Goal: Information Seeking & Learning: Learn about a topic

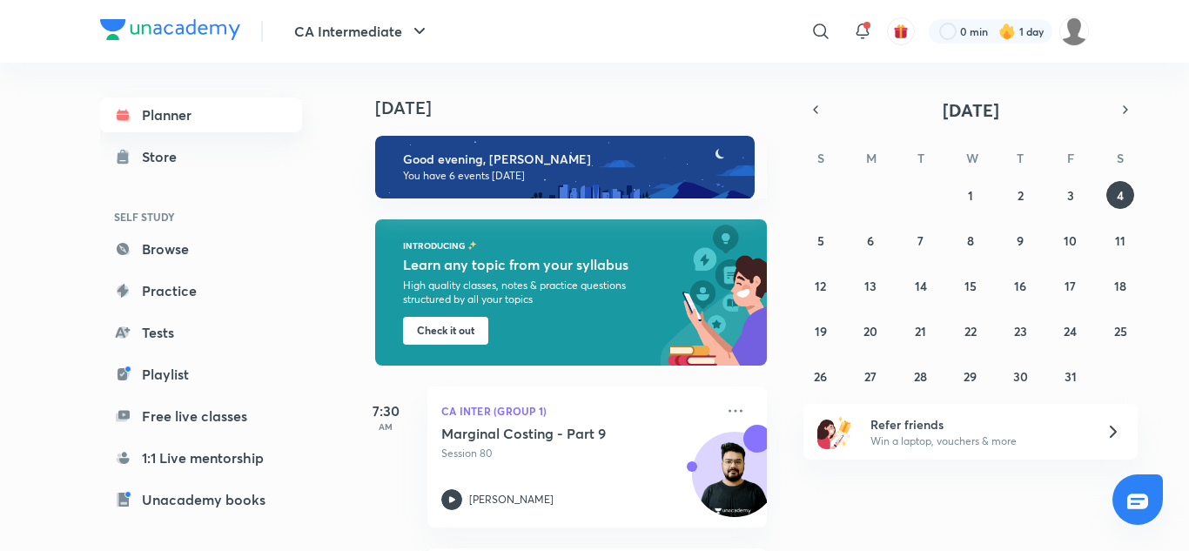
click at [138, 106] on link "Planner" at bounding box center [201, 114] width 202 height 35
click at [202, 404] on link "Free live classes" at bounding box center [201, 416] width 202 height 35
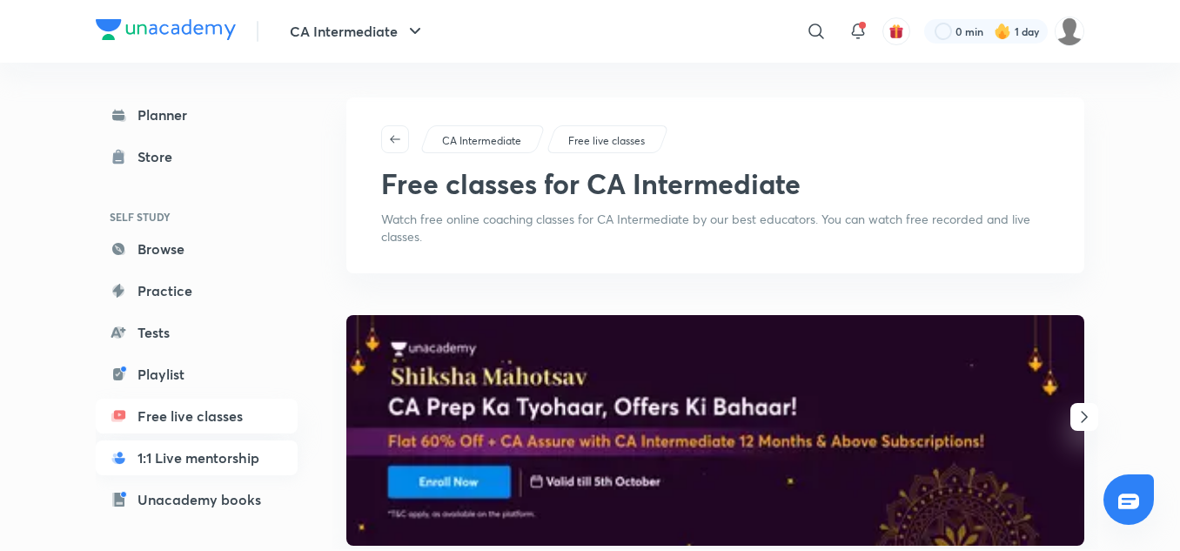
click at [198, 468] on link "1:1 Live mentorship" at bounding box center [197, 457] width 202 height 35
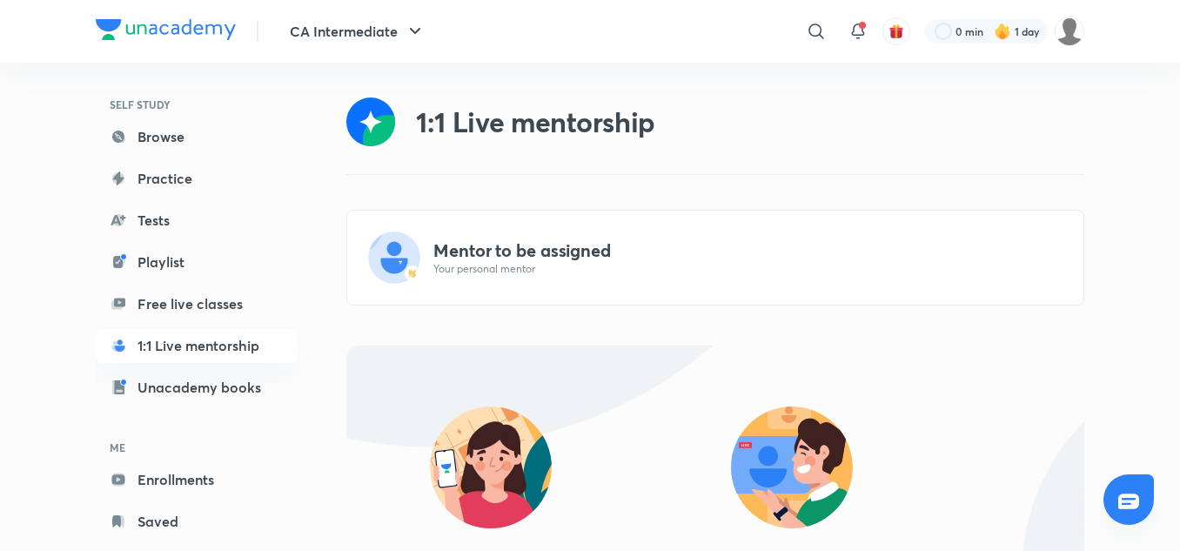
scroll to position [149, 0]
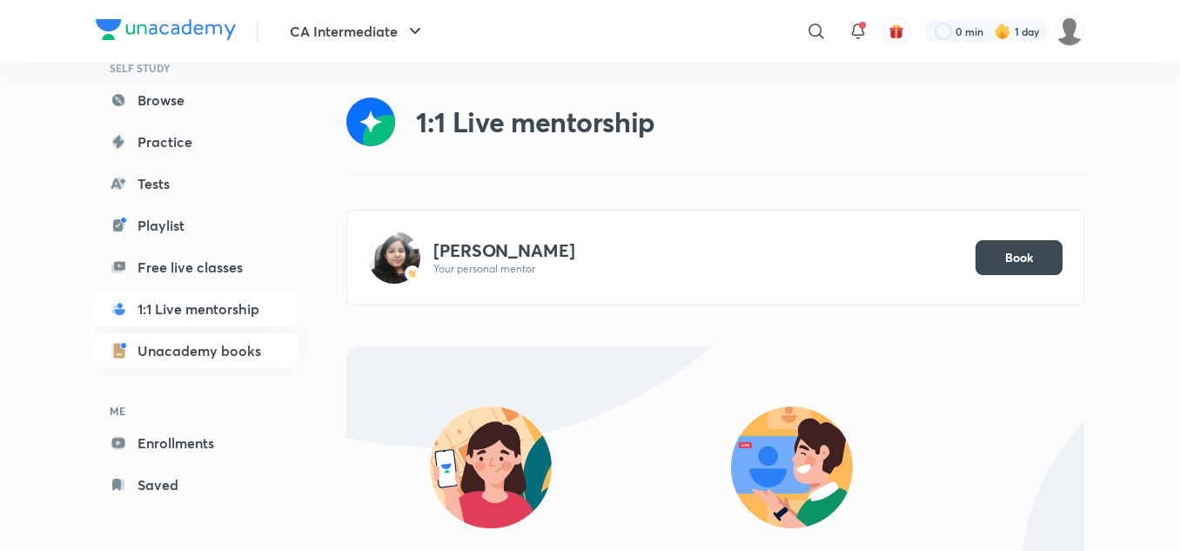
click at [174, 346] on link "Unacademy books" at bounding box center [197, 350] width 202 height 35
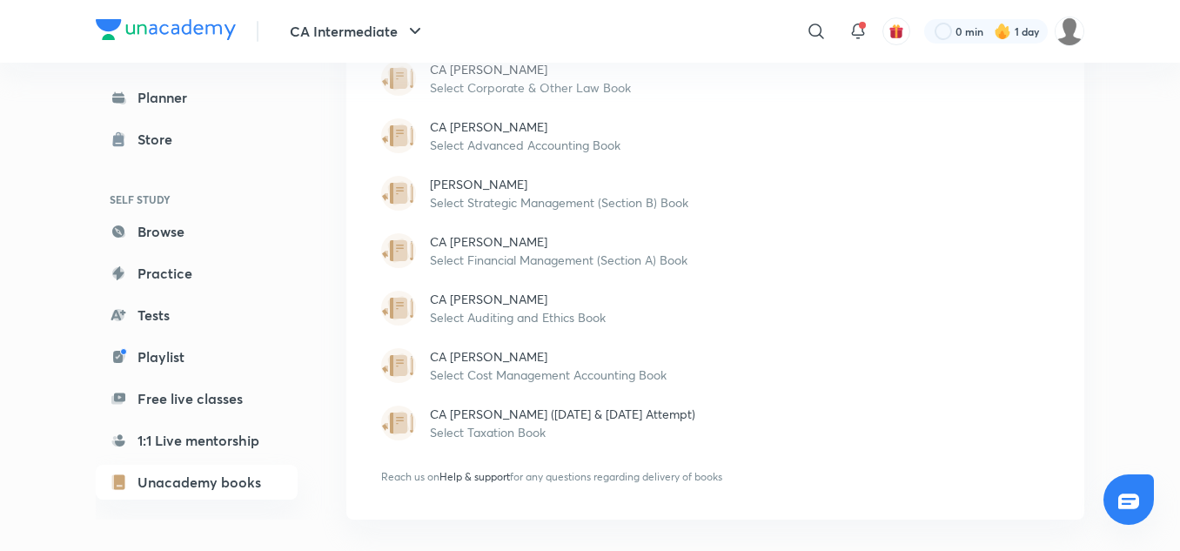
scroll to position [149, 0]
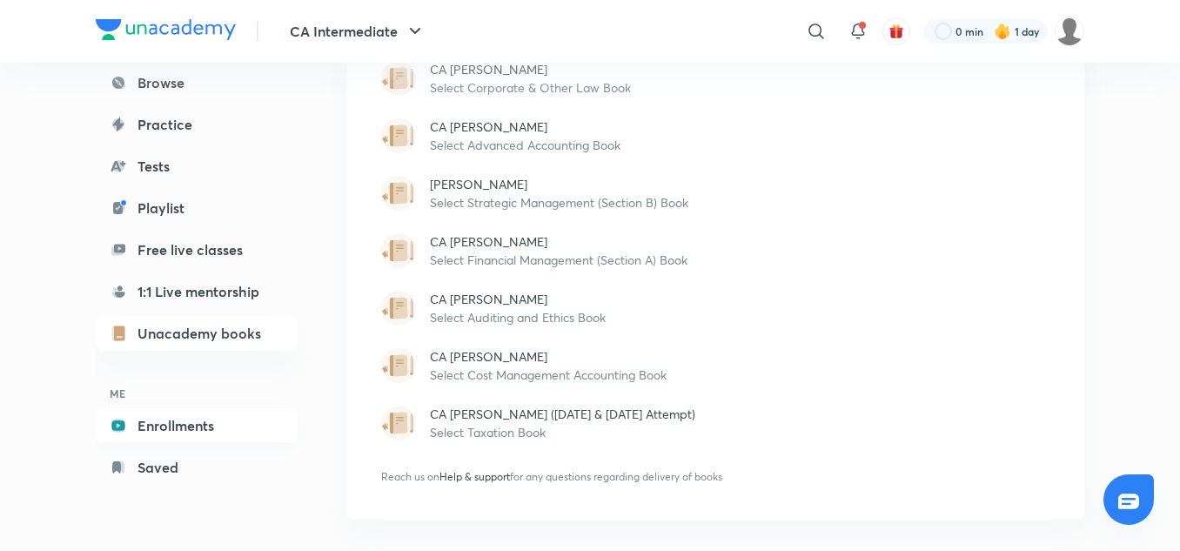
click at [170, 433] on link "Enrollments" at bounding box center [197, 425] width 202 height 35
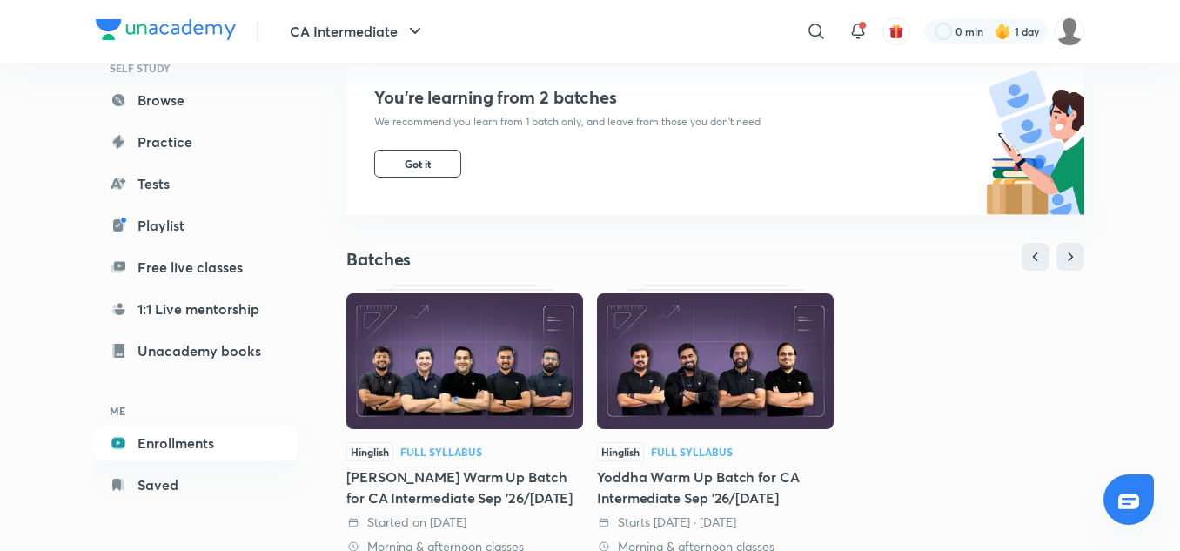
scroll to position [177, 0]
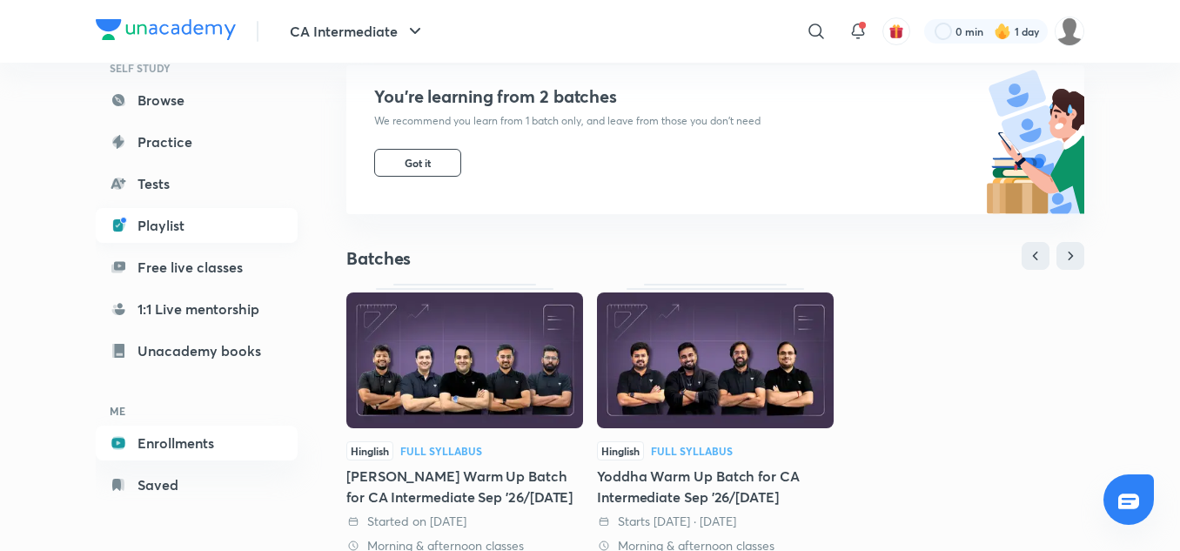
click at [161, 218] on link "Playlist" at bounding box center [197, 225] width 202 height 35
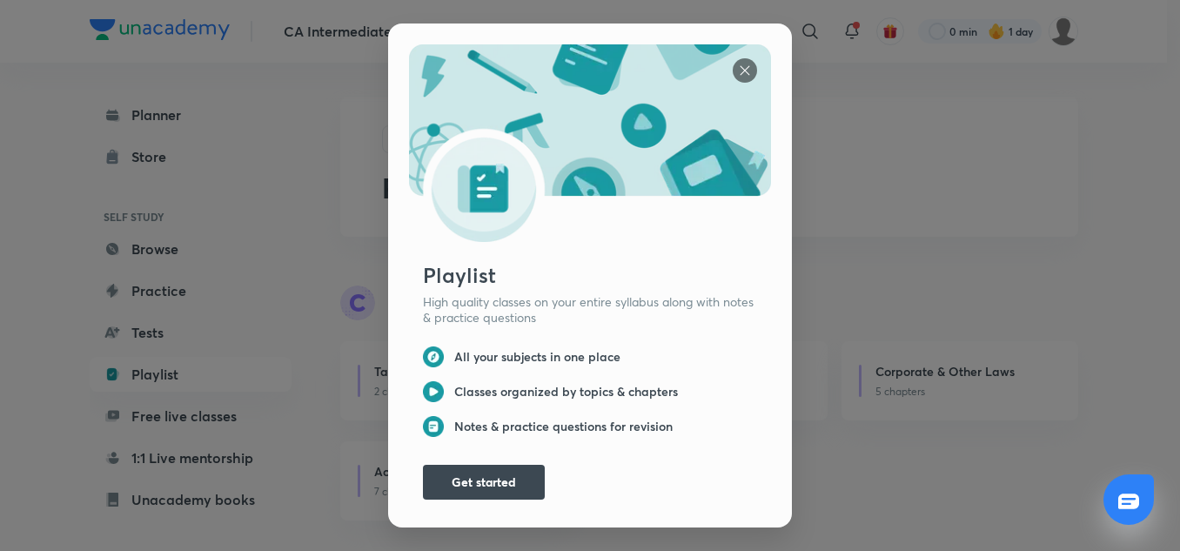
click at [737, 59] on img at bounding box center [745, 70] width 24 height 24
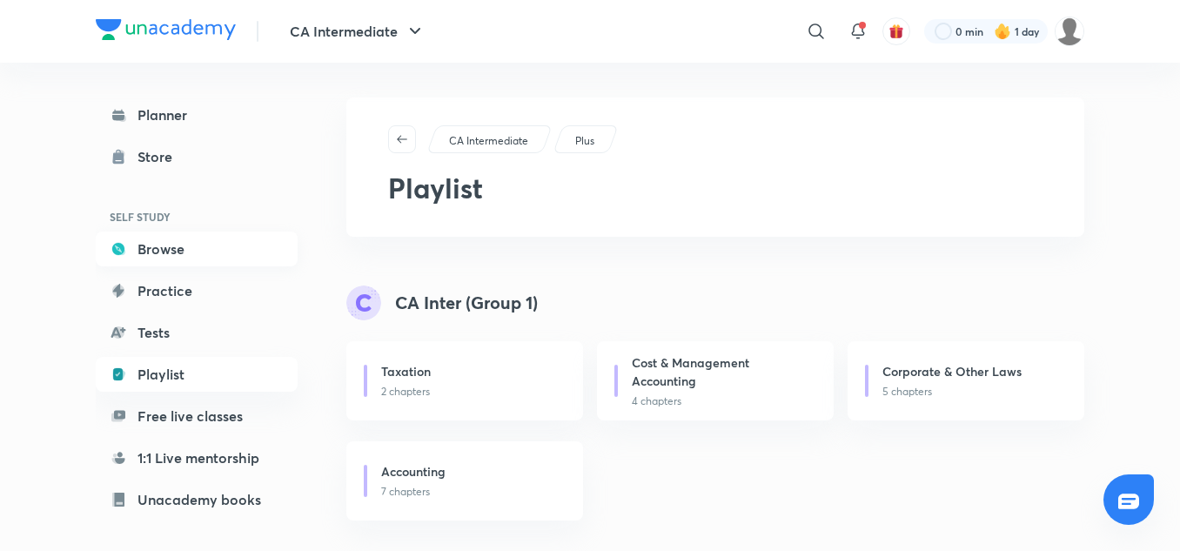
click at [163, 252] on link "Browse" at bounding box center [197, 249] width 202 height 35
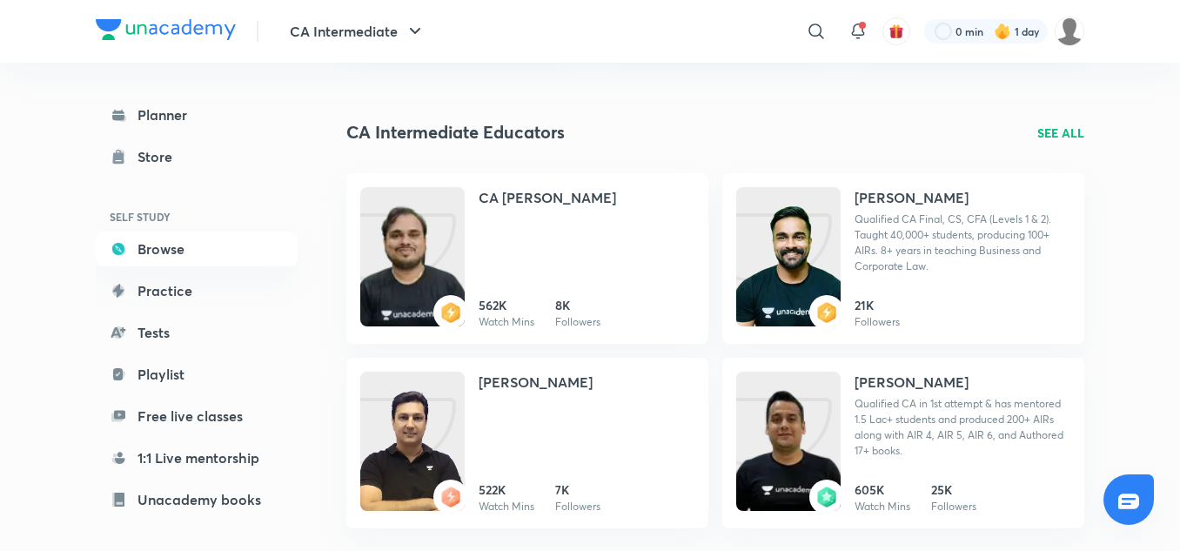
scroll to position [1836, 0]
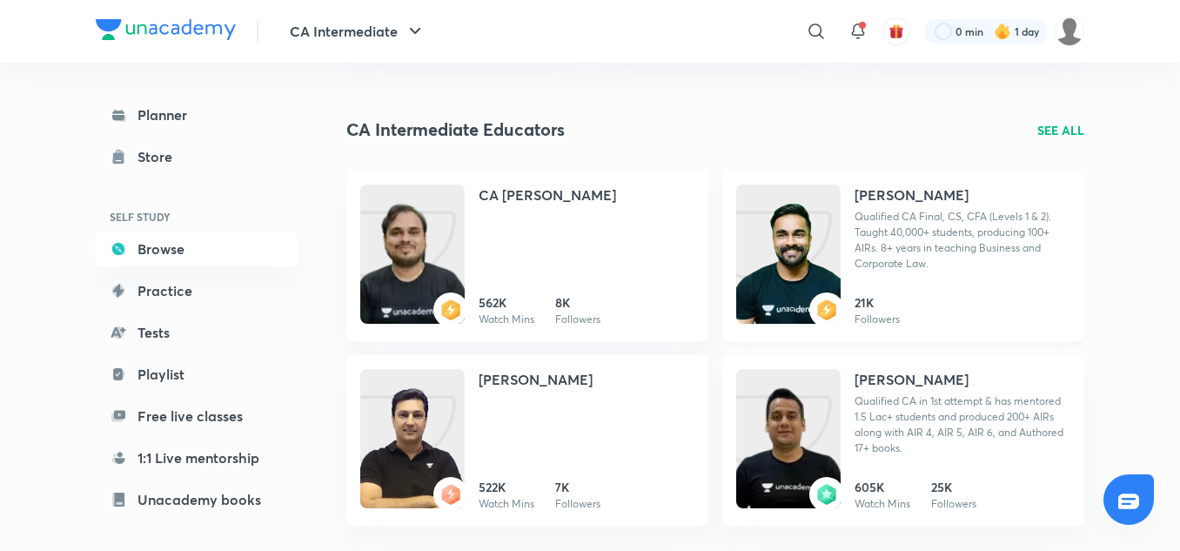
click at [748, 280] on img at bounding box center [788, 271] width 104 height 139
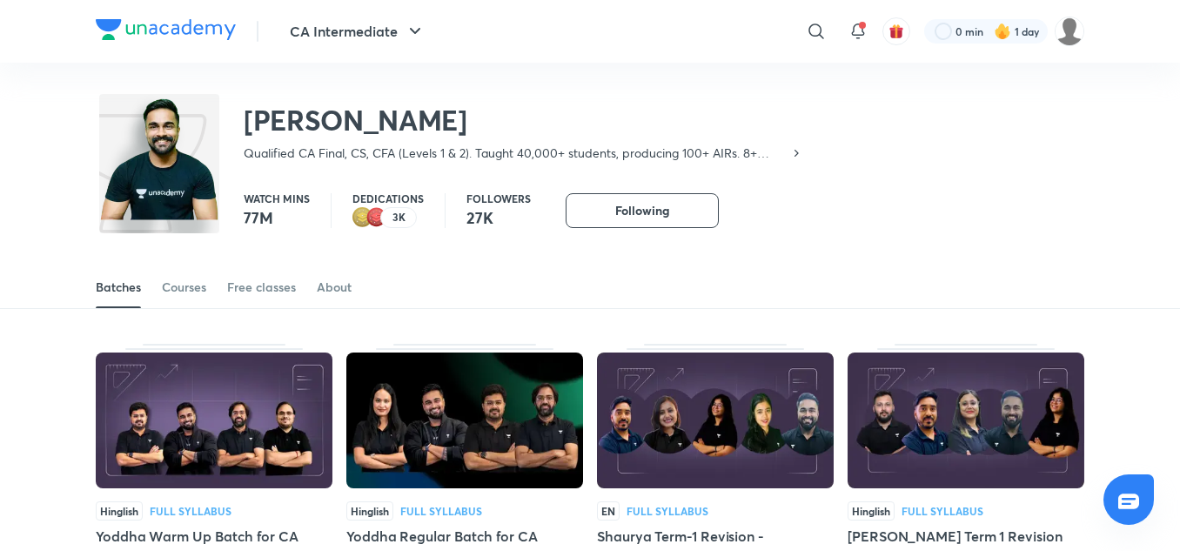
click at [148, 128] on div "[PERSON_NAME] Qualified CA Final, CS, CFA (Levels 1 & 2). Taught 40,000+ studen…" at bounding box center [450, 126] width 708 height 71
click at [242, 23] on div "CA Intermediate" at bounding box center [336, 31] width 200 height 35
click at [309, 23] on button "CA Intermediate" at bounding box center [357, 31] width 157 height 35
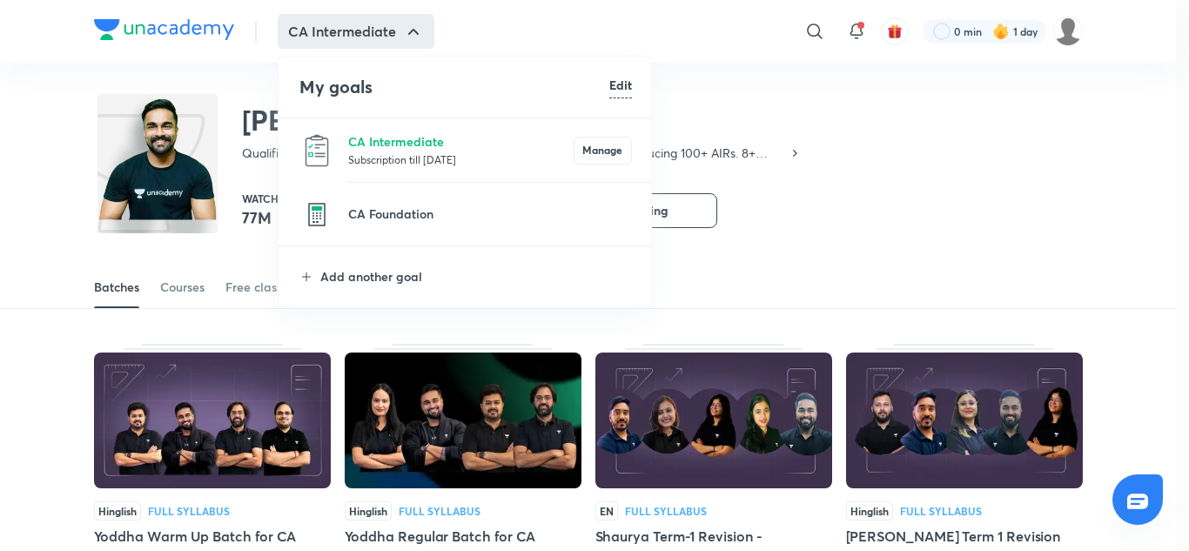
click at [202, 81] on div at bounding box center [594, 275] width 1189 height 551
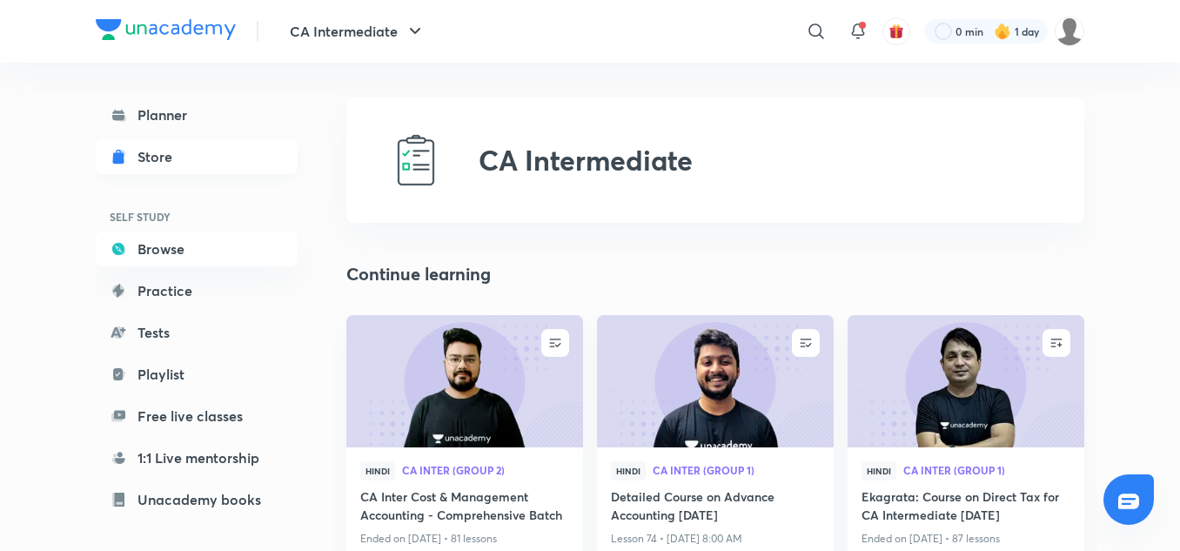
click at [140, 143] on link "Store" at bounding box center [197, 156] width 202 height 35
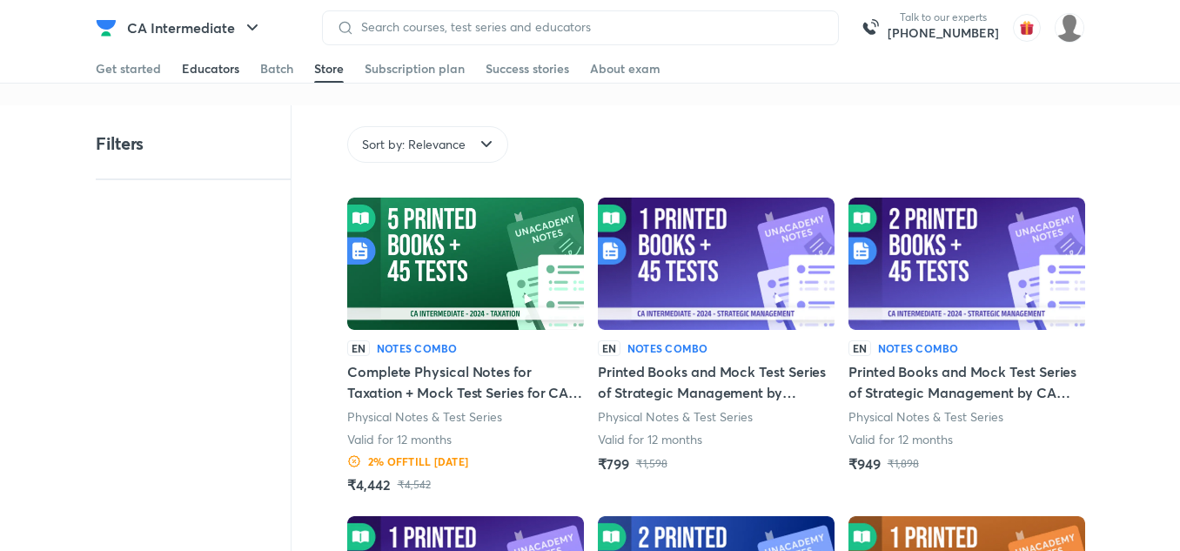
click at [225, 69] on div "Educators" at bounding box center [210, 68] width 57 height 17
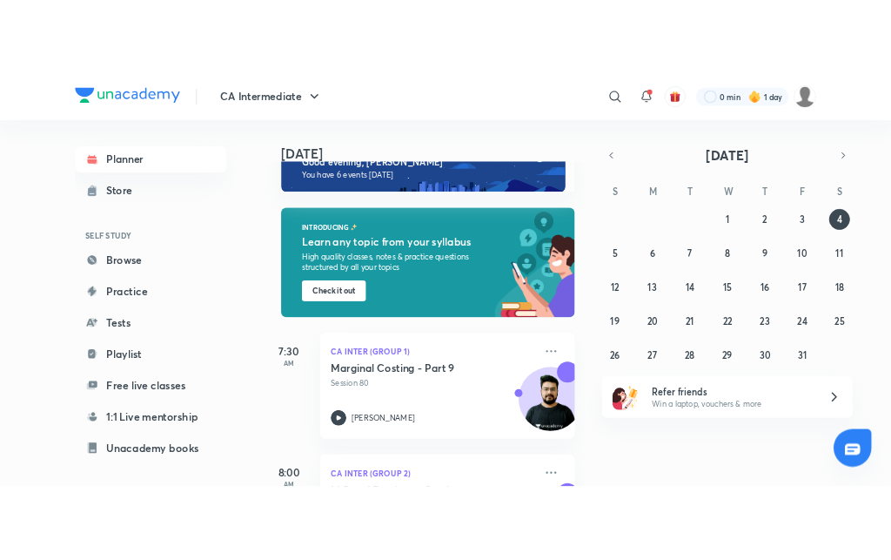
scroll to position [813, 0]
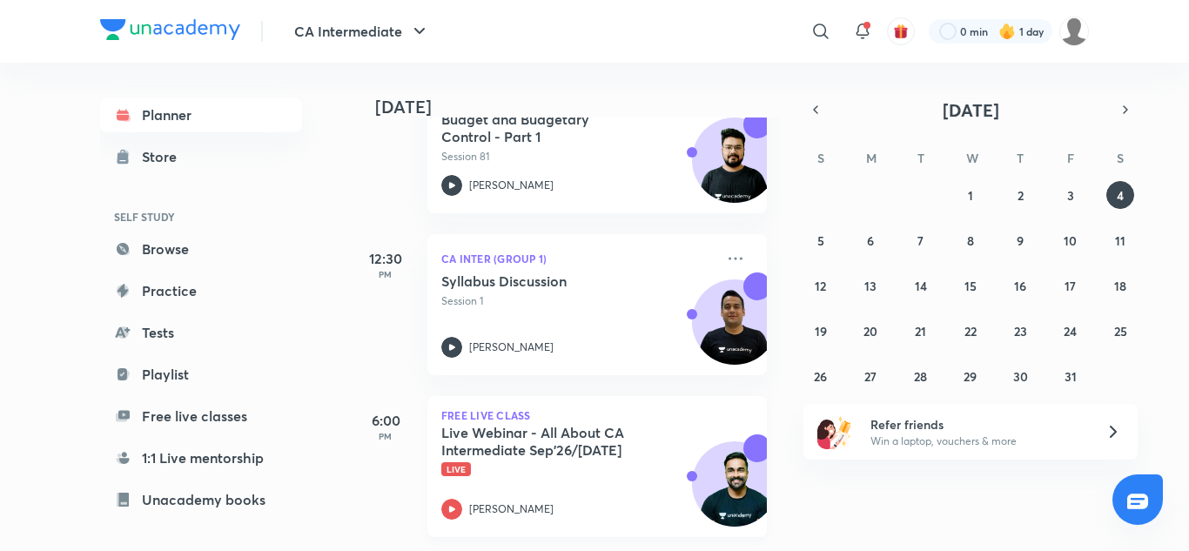
click at [600, 474] on div "Live Webinar - All About CA Intermediate Sep'26/[DATE] Live [PERSON_NAME]" at bounding box center [577, 472] width 273 height 96
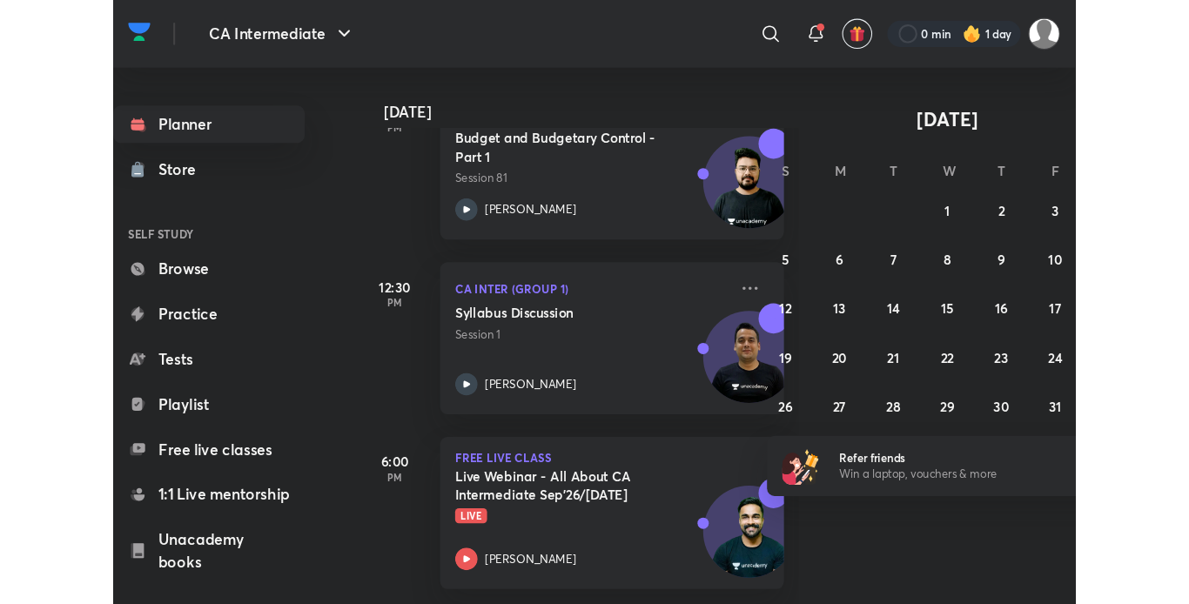
scroll to position [760, 0]
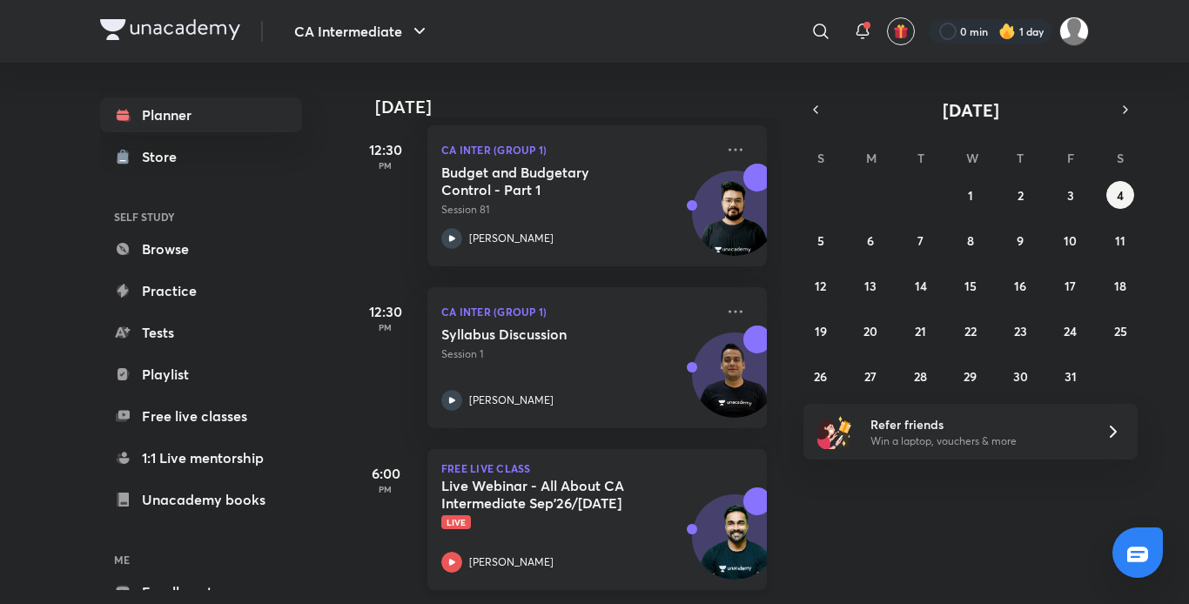
click at [557, 499] on div "Live Webinar - All About CA Intermediate Sep'26/[DATE] Live" at bounding box center [577, 503] width 273 height 52
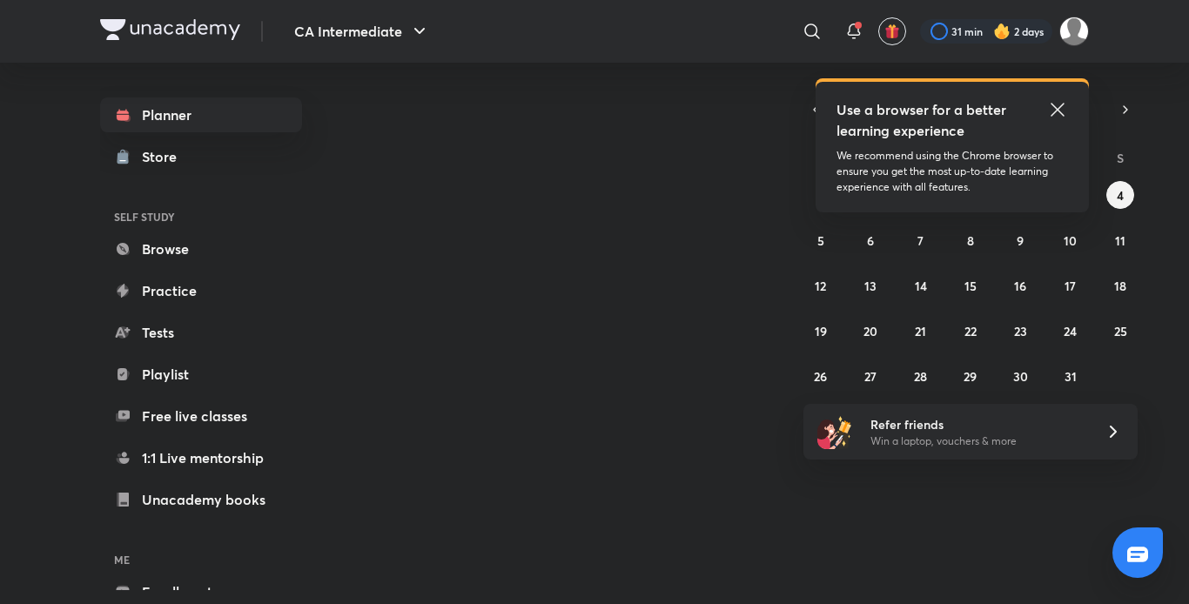
click at [1053, 99] on icon at bounding box center [1057, 109] width 21 height 21
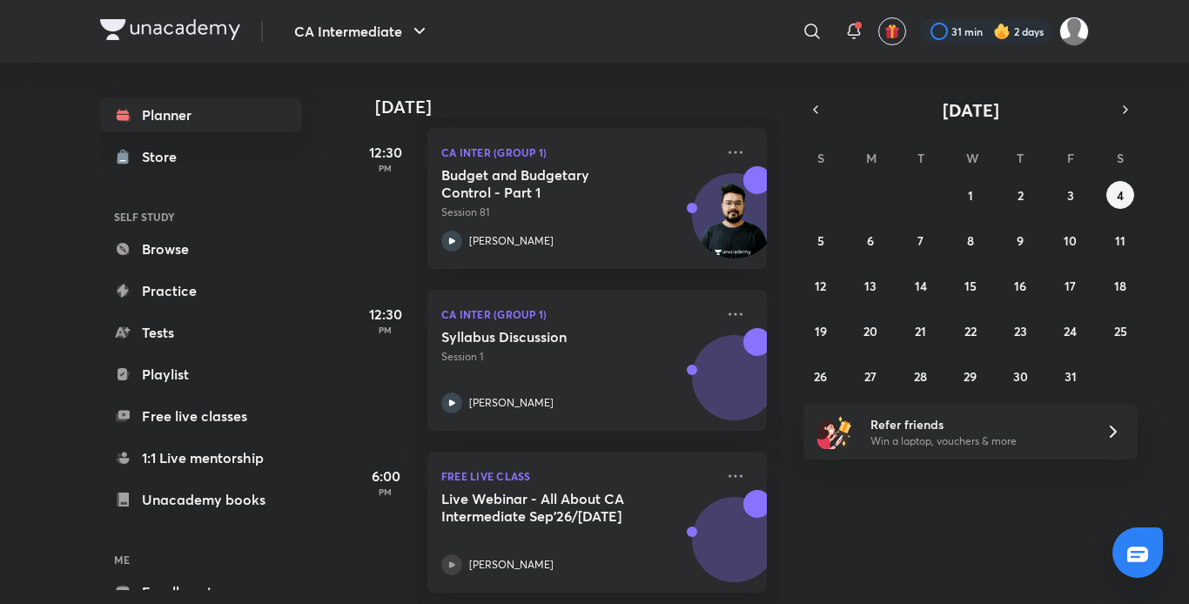
scroll to position [760, 0]
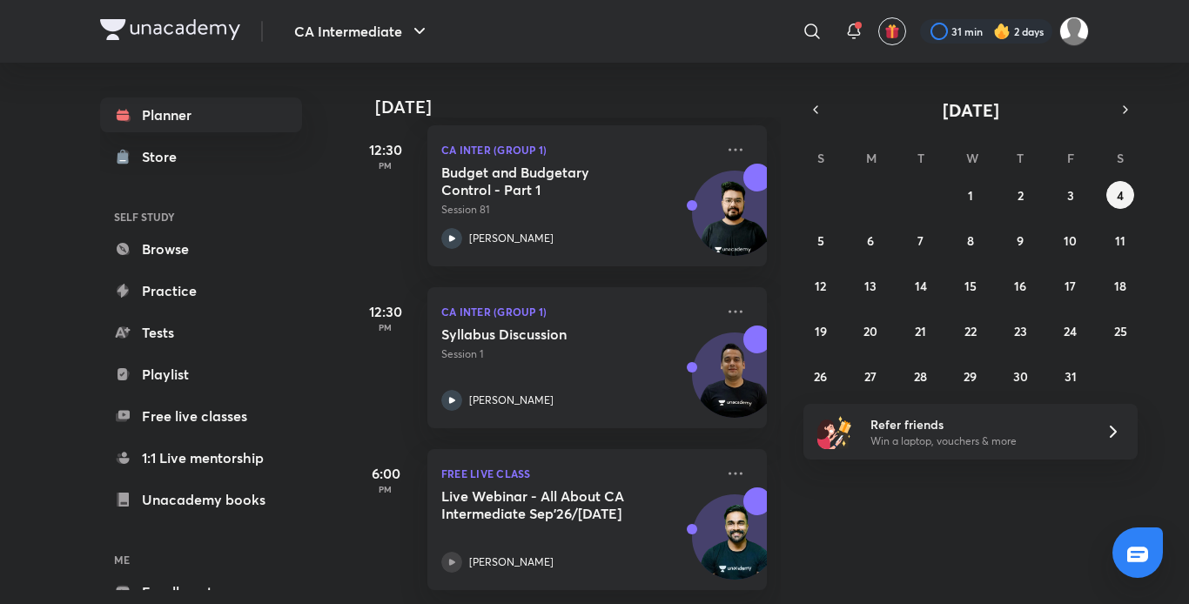
click at [516, 500] on h5 "Live Webinar - All About CA Intermediate Sep'26/[DATE]" at bounding box center [549, 504] width 217 height 35
click at [461, 524] on div "Live Webinar - All About CA Intermediate Sep'26/Jan'27 Shantam Gupta" at bounding box center [577, 529] width 273 height 85
click at [535, 492] on h5 "Live Webinar - All About CA Intermediate Sep'26/[DATE]" at bounding box center [549, 504] width 217 height 35
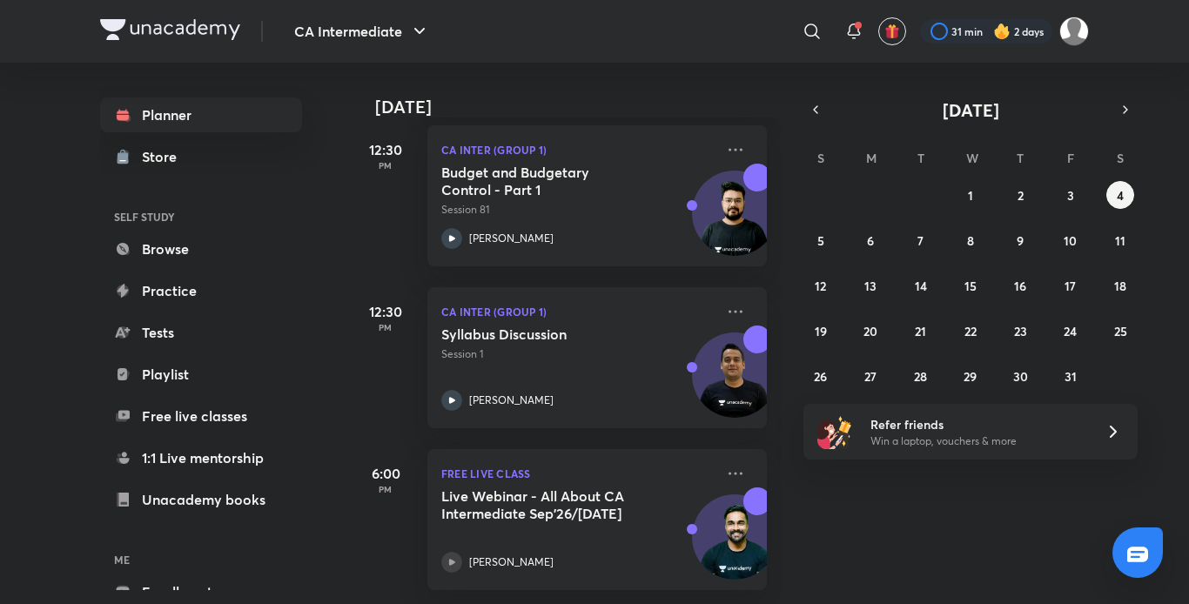
click at [513, 531] on div "Live Webinar - All About CA Intermediate Sep'26/Jan'27 Shantam Gupta" at bounding box center [577, 529] width 273 height 85
click at [454, 552] on icon at bounding box center [451, 562] width 21 height 21
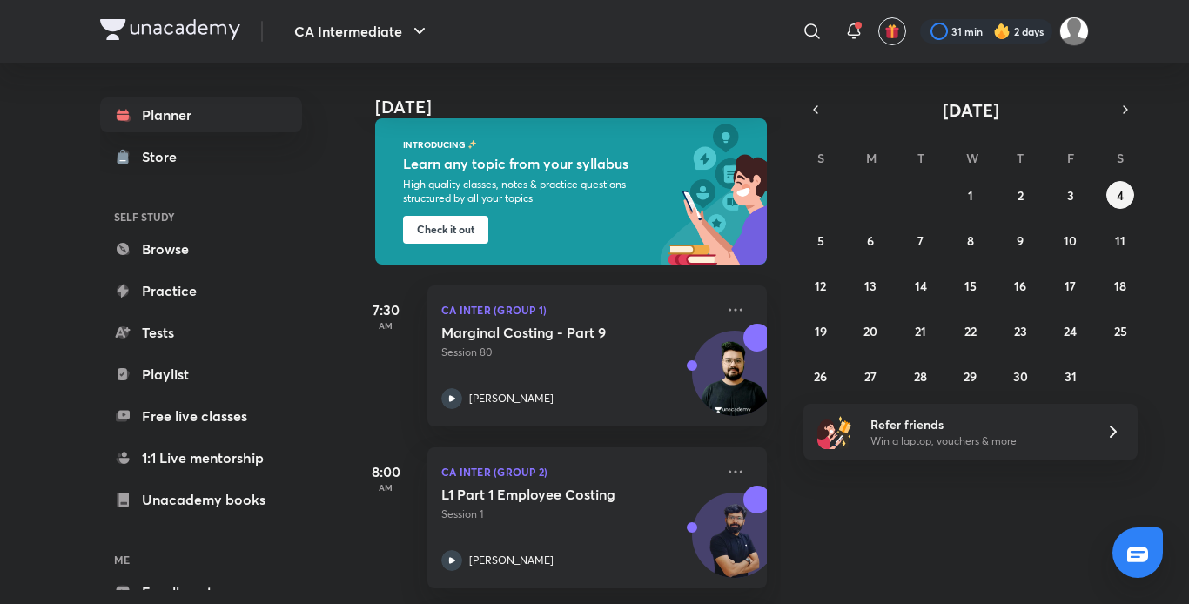
scroll to position [0, 0]
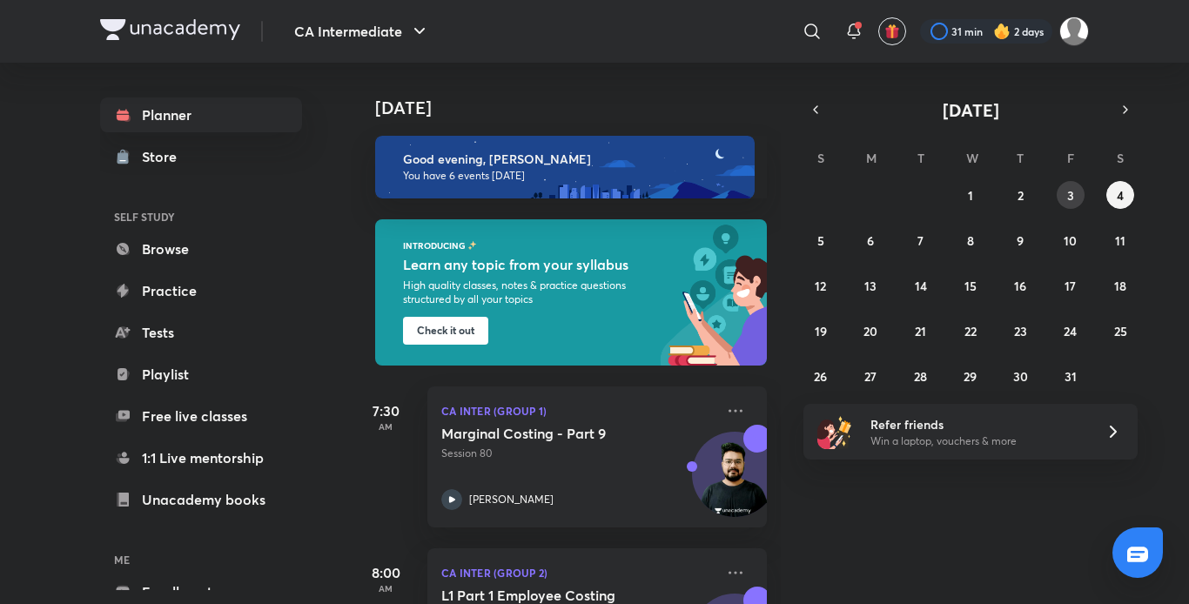
click at [1069, 192] on abbr "3" at bounding box center [1070, 195] width 7 height 17
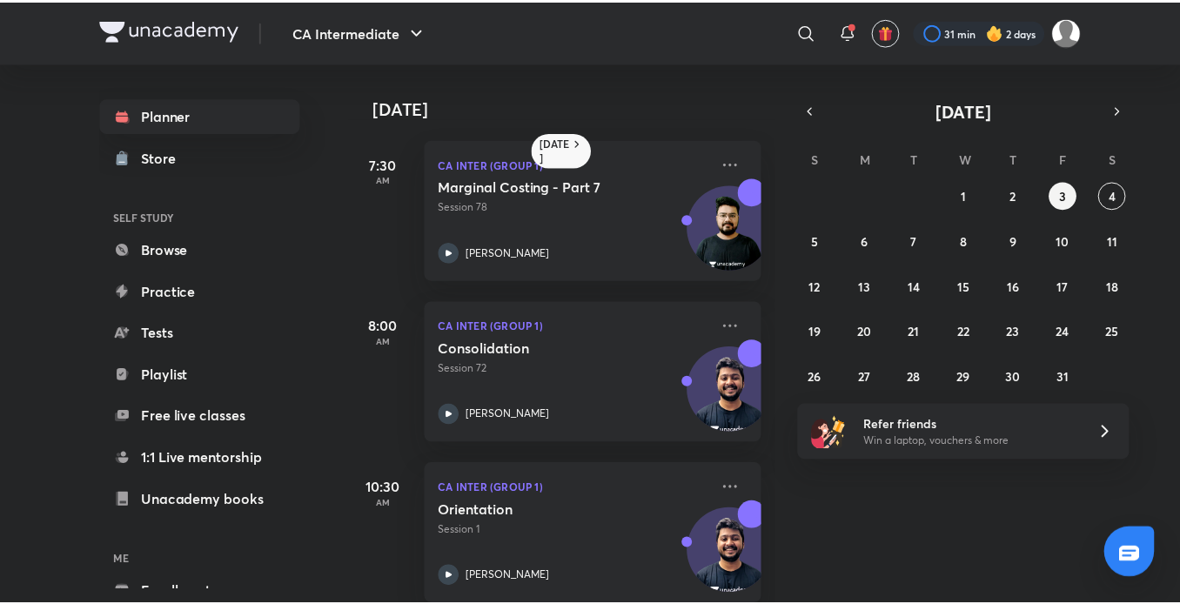
scroll to position [96, 0]
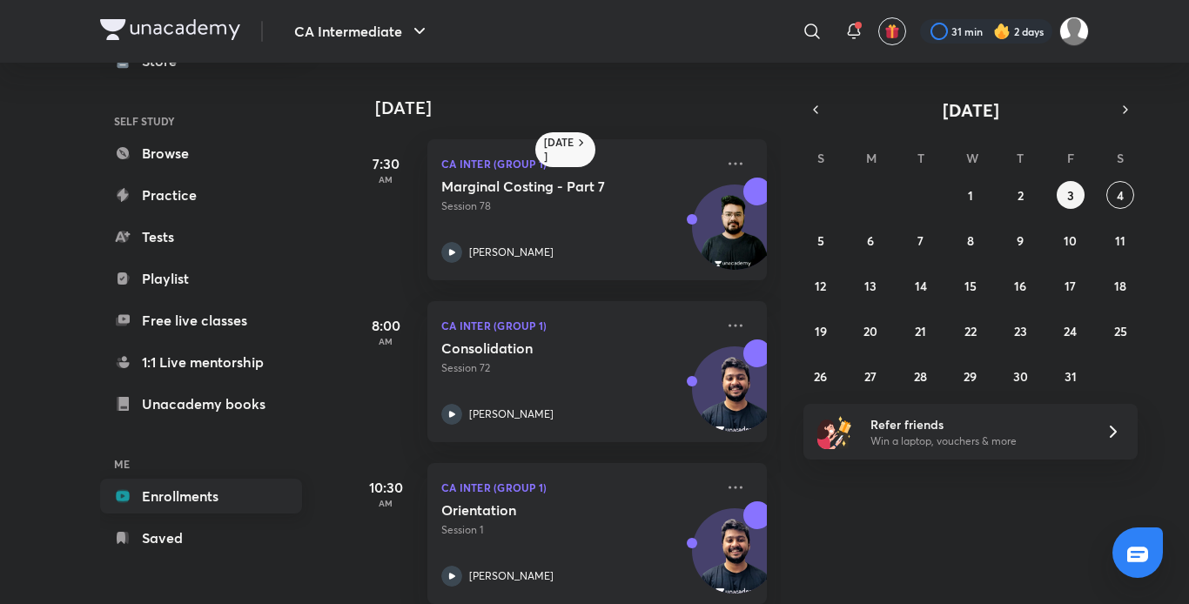
click at [172, 500] on link "Enrollments" at bounding box center [201, 496] width 202 height 35
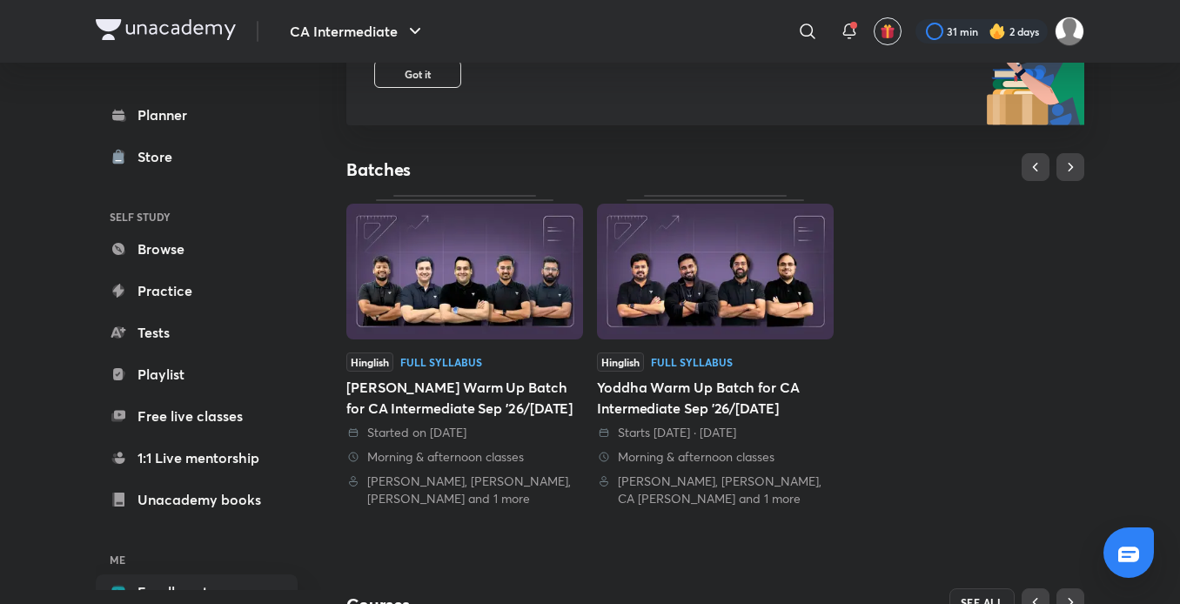
scroll to position [268, 0]
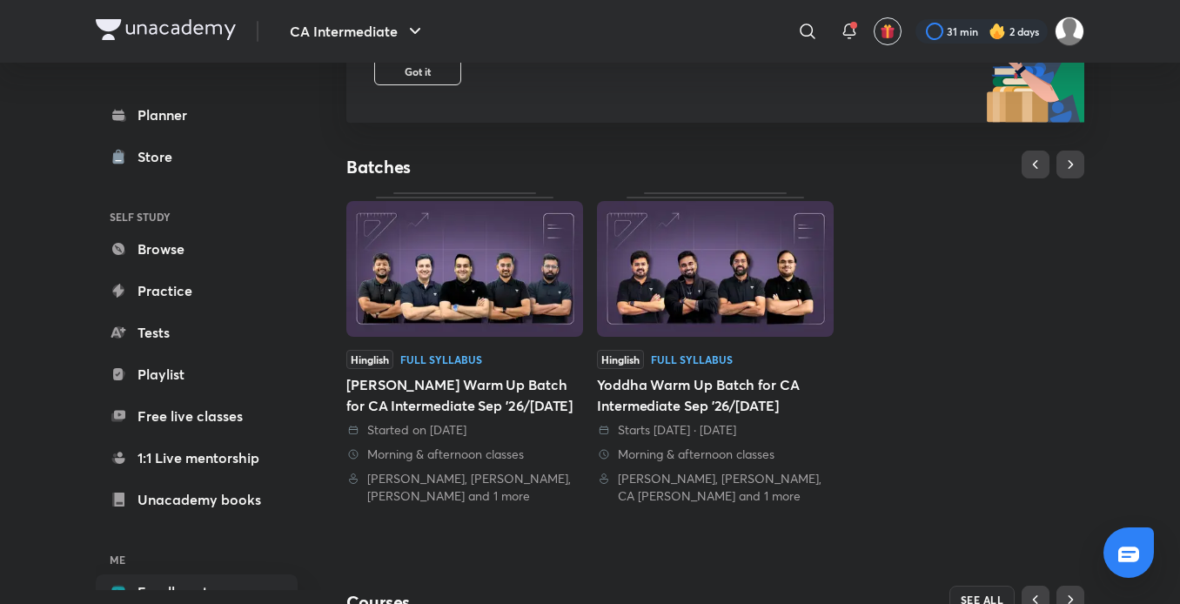
click at [471, 264] on img at bounding box center [464, 269] width 237 height 136
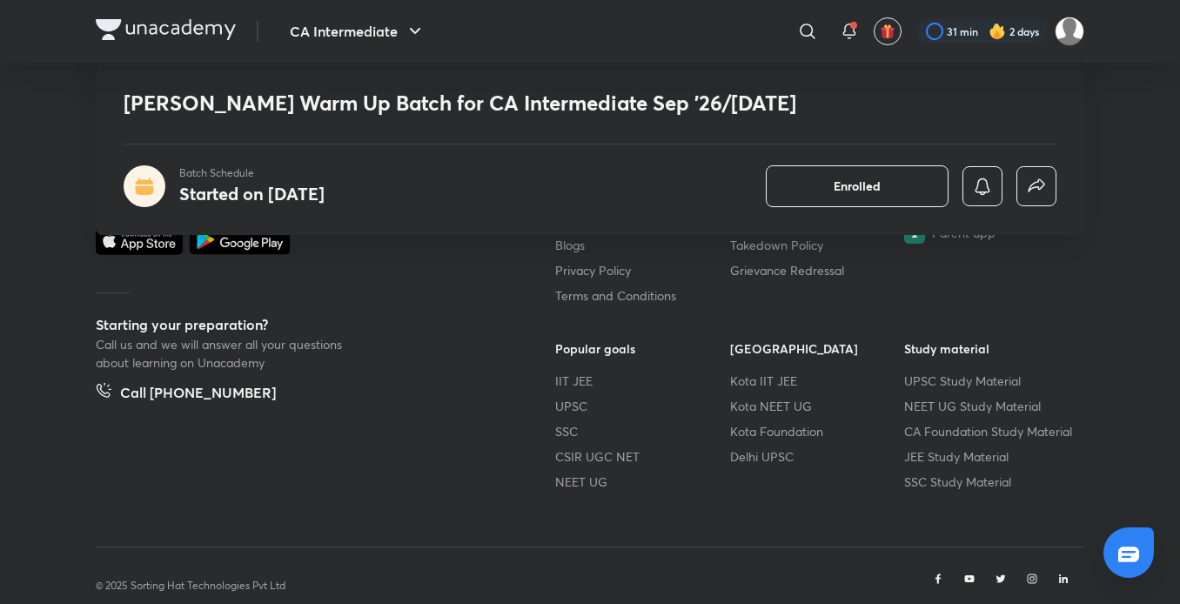
scroll to position [3346, 0]
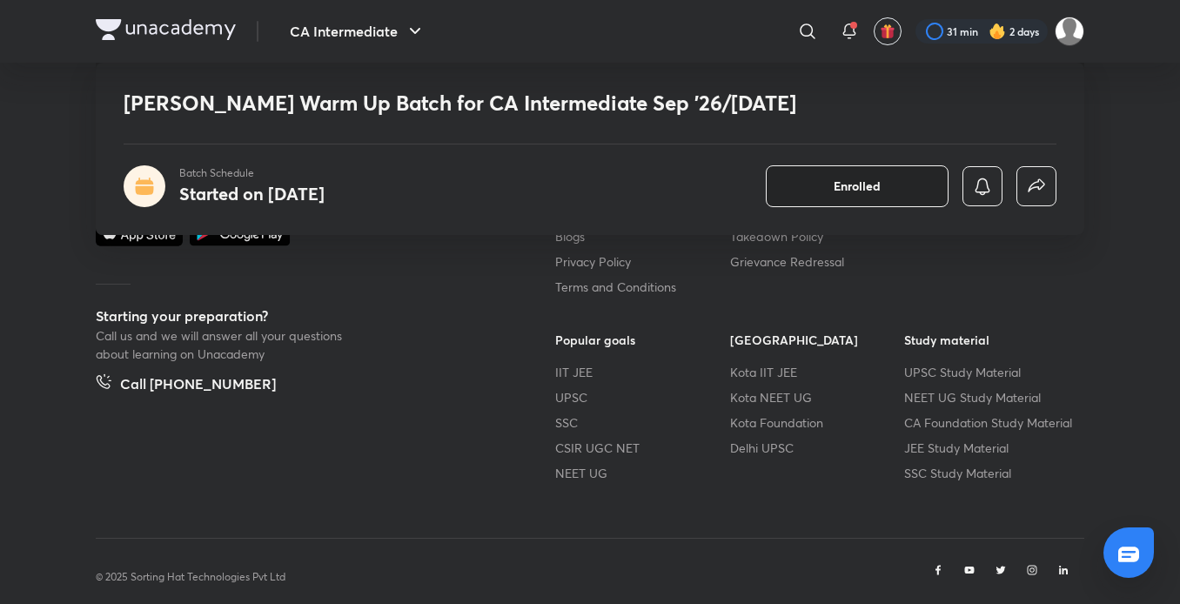
click at [868, 182] on span "Enrolled" at bounding box center [857, 186] width 47 height 17
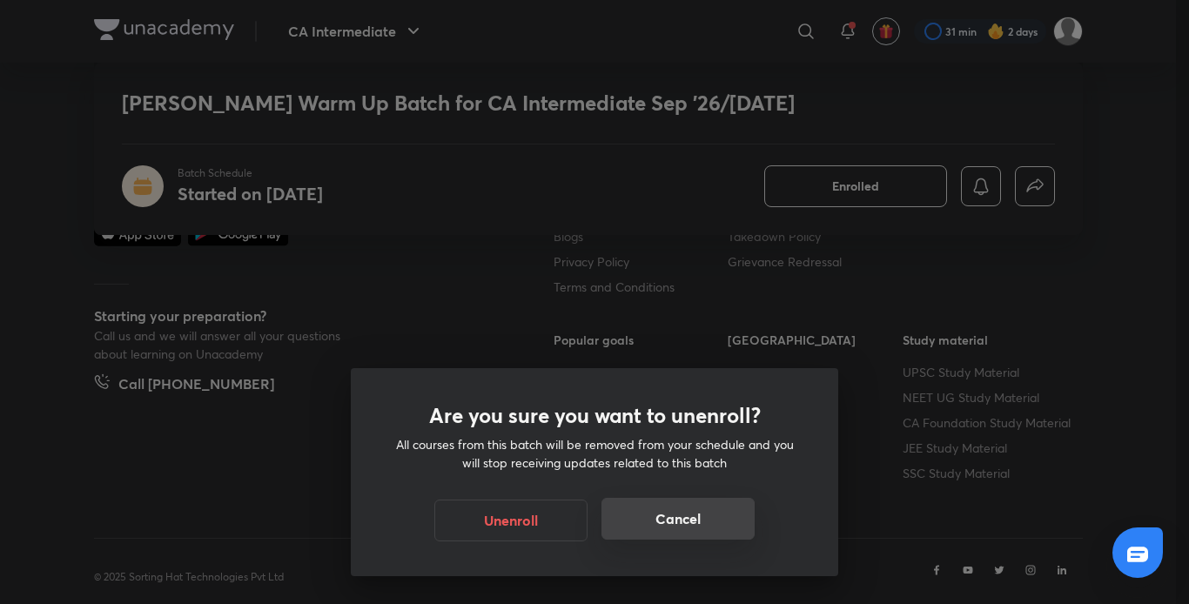
click at [652, 510] on button "Cancel" at bounding box center [677, 519] width 153 height 42
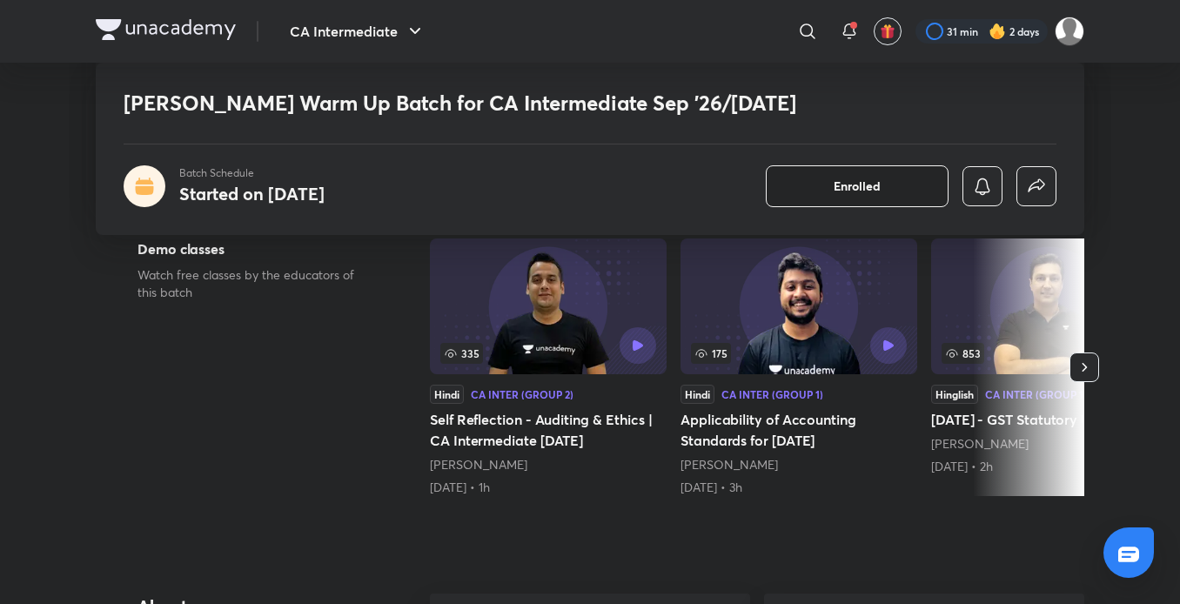
scroll to position [278, 0]
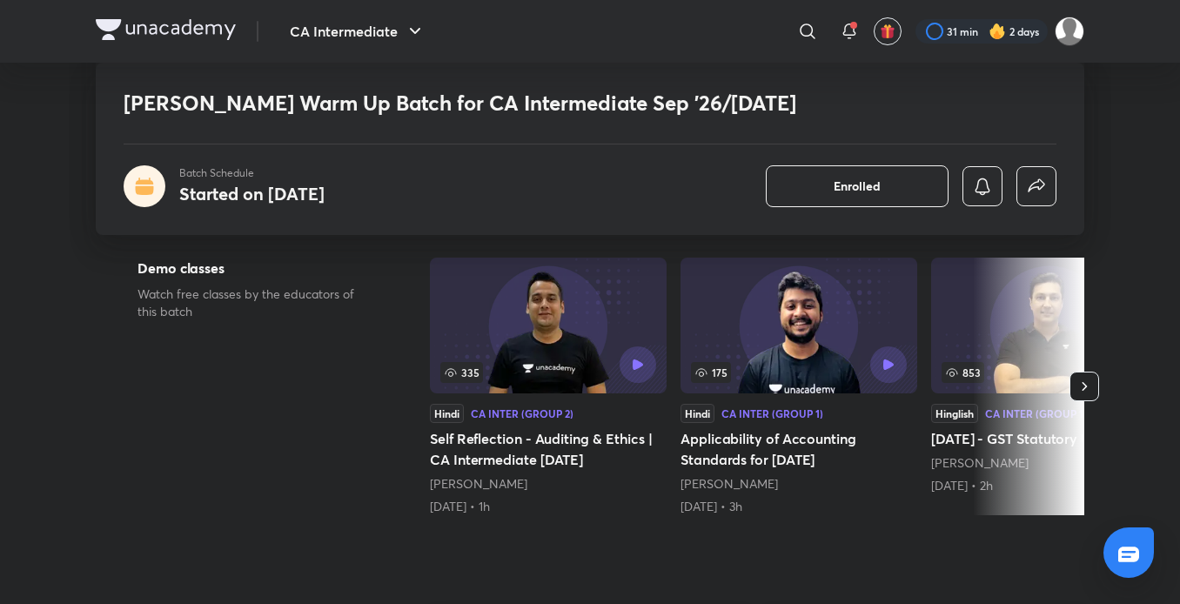
click at [1089, 378] on icon "button" at bounding box center [1084, 386] width 17 height 17
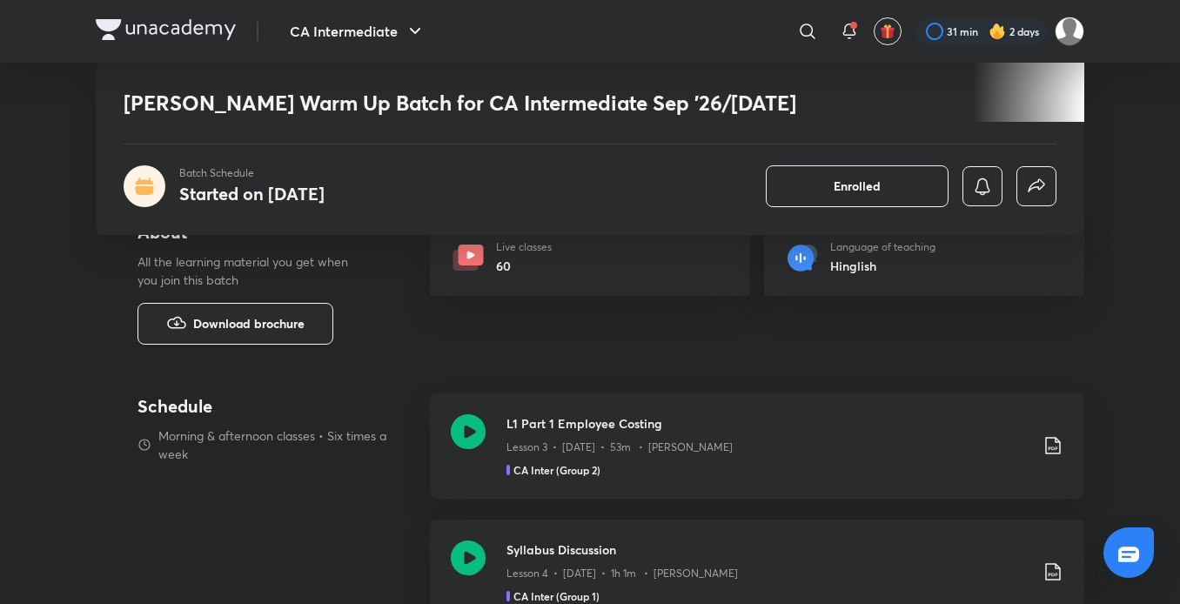
scroll to position [674, 0]
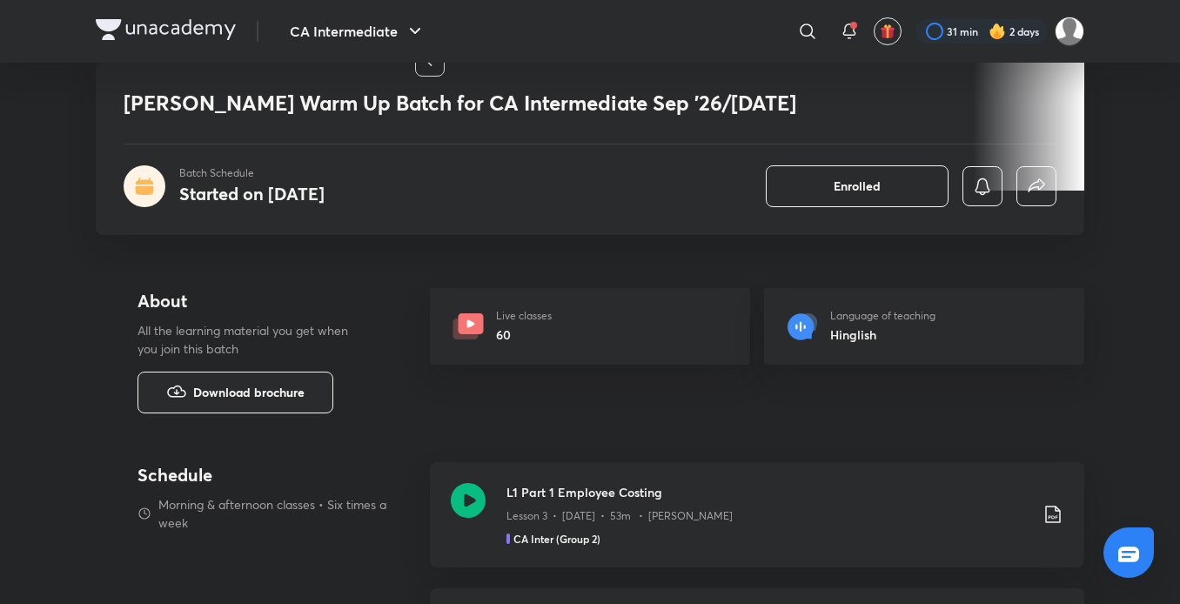
scroll to position [0, 0]
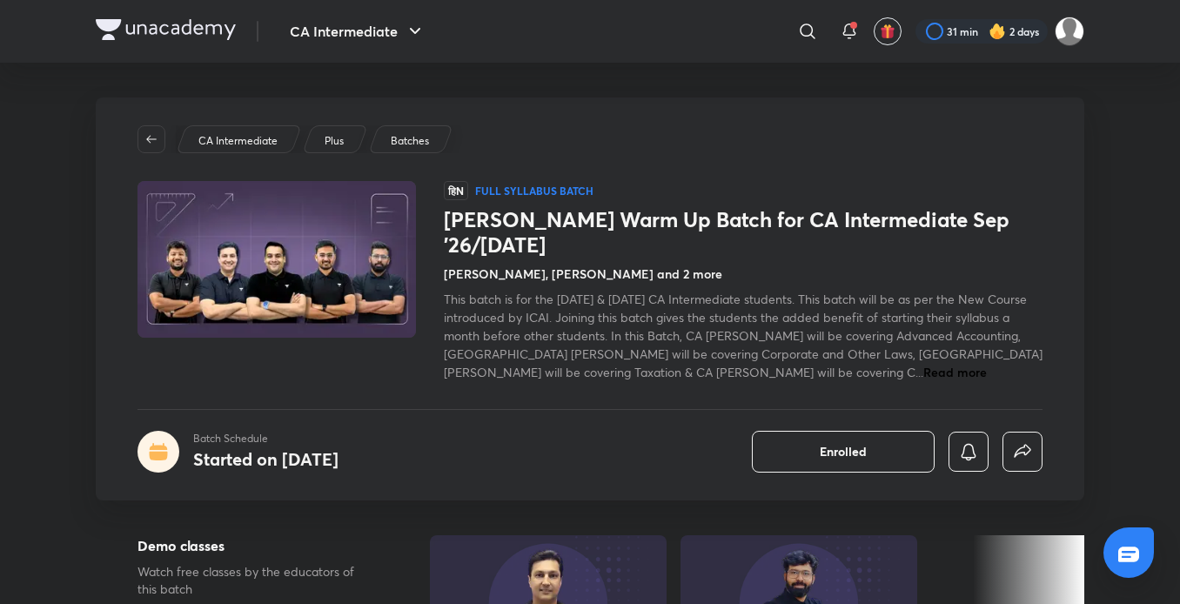
click at [152, 28] on img at bounding box center [166, 29] width 140 height 21
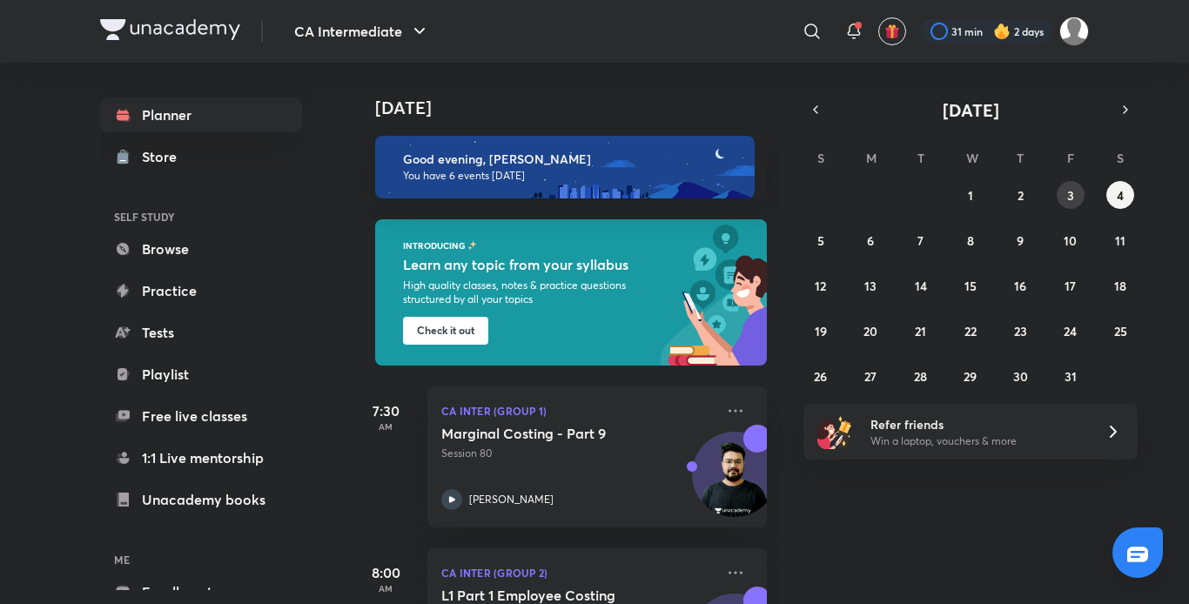
click at [1069, 187] on abbr "3" at bounding box center [1070, 195] width 7 height 17
